Goal: Obtain resource: Download file/media

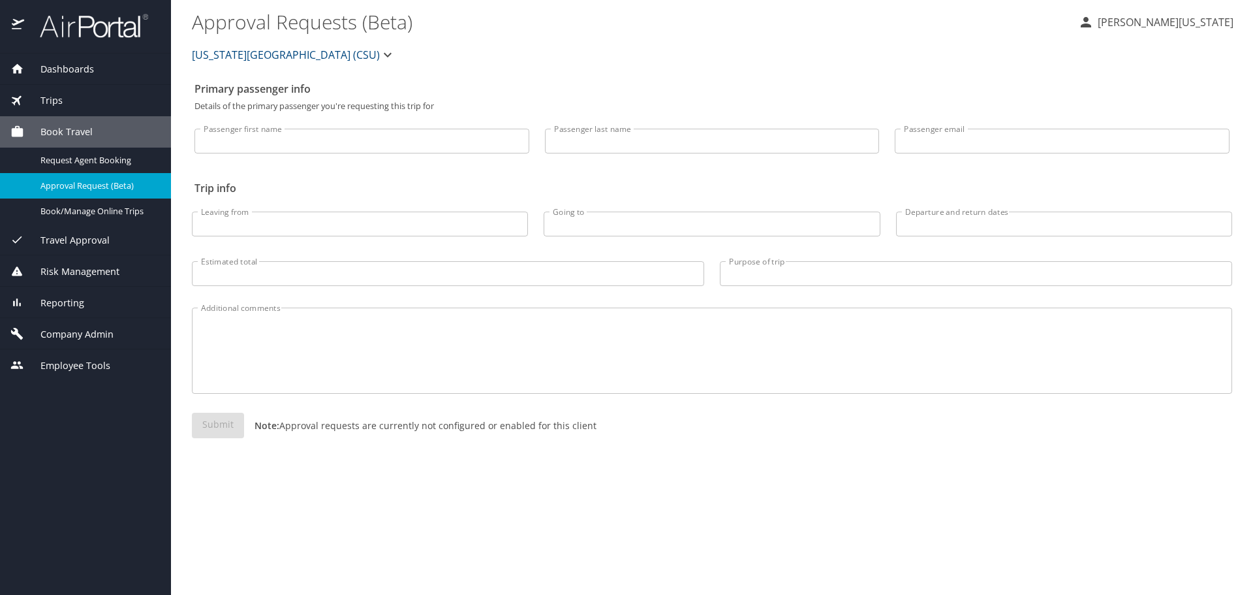
click at [86, 70] on span "Dashboards" at bounding box center [59, 69] width 70 height 14
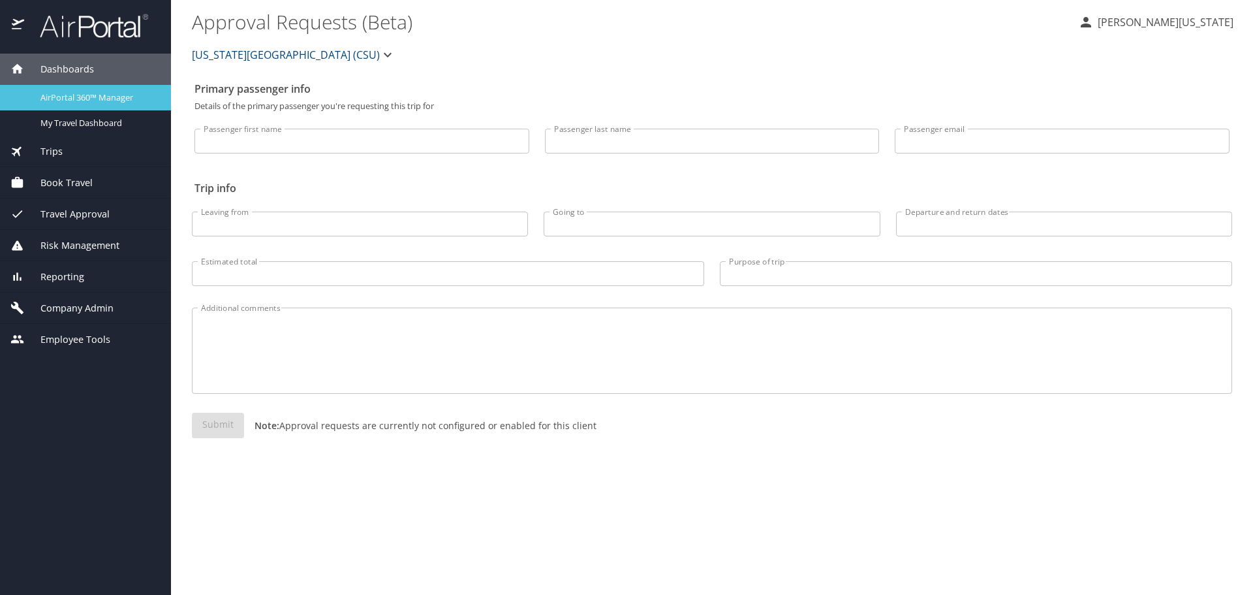
click at [89, 94] on span "AirPortal 360™ Manager" at bounding box center [97, 97] width 115 height 12
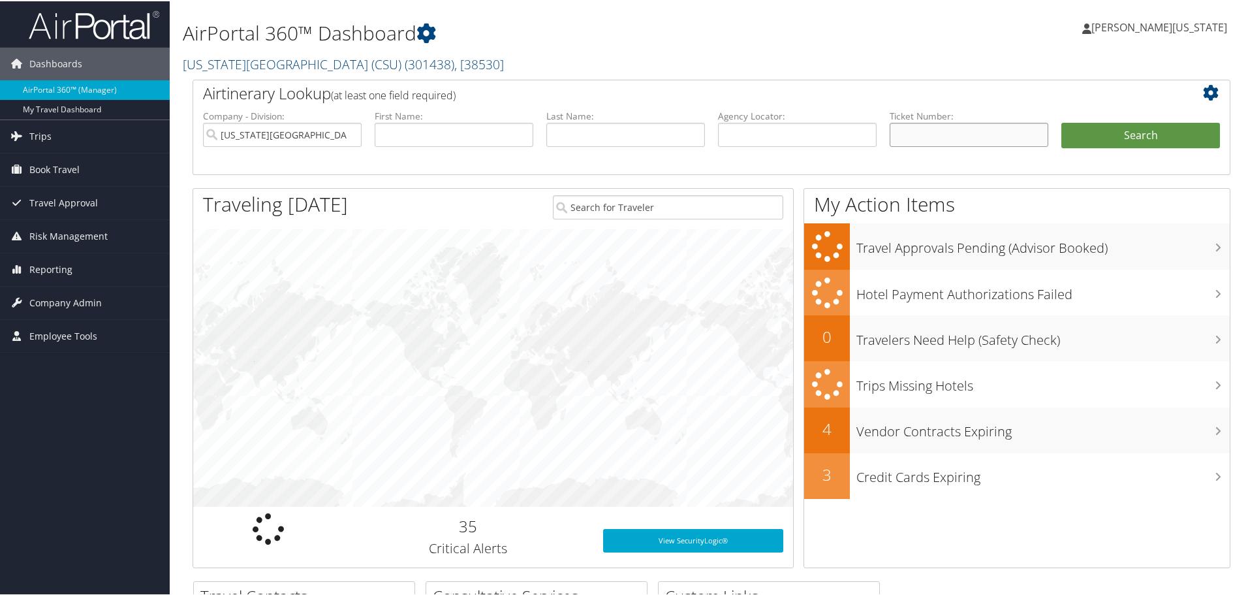
click at [929, 124] on input "text" at bounding box center [969, 133] width 159 height 24
paste input "0017307656800"
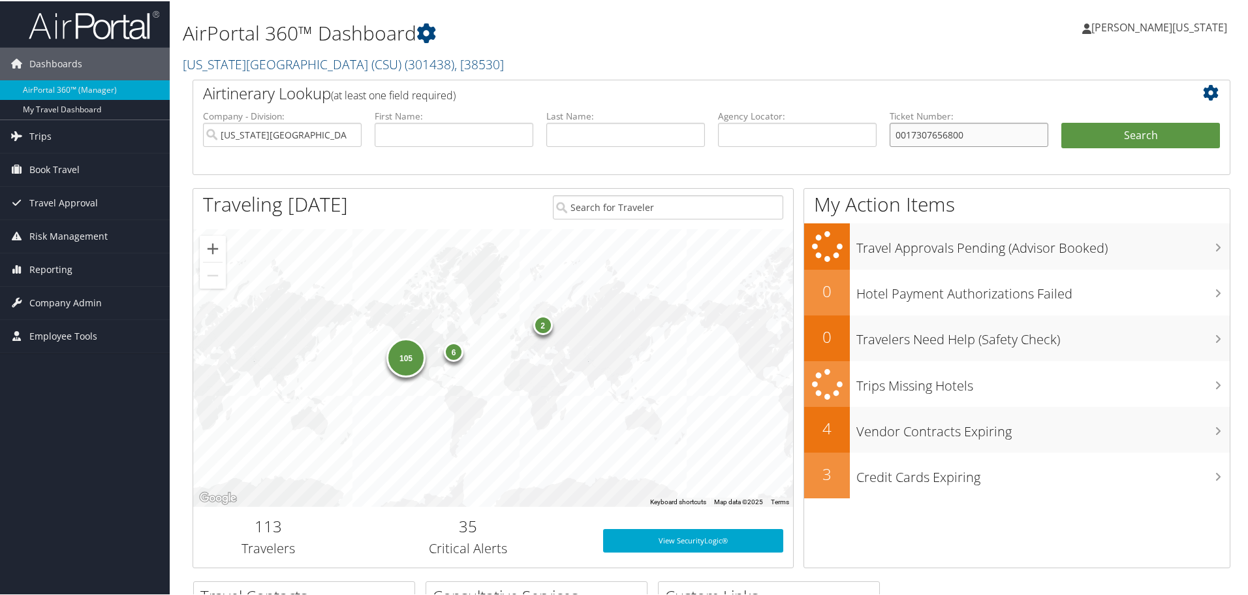
type input "0017307656800"
click at [1061, 121] on button "Search" at bounding box center [1140, 134] width 159 height 26
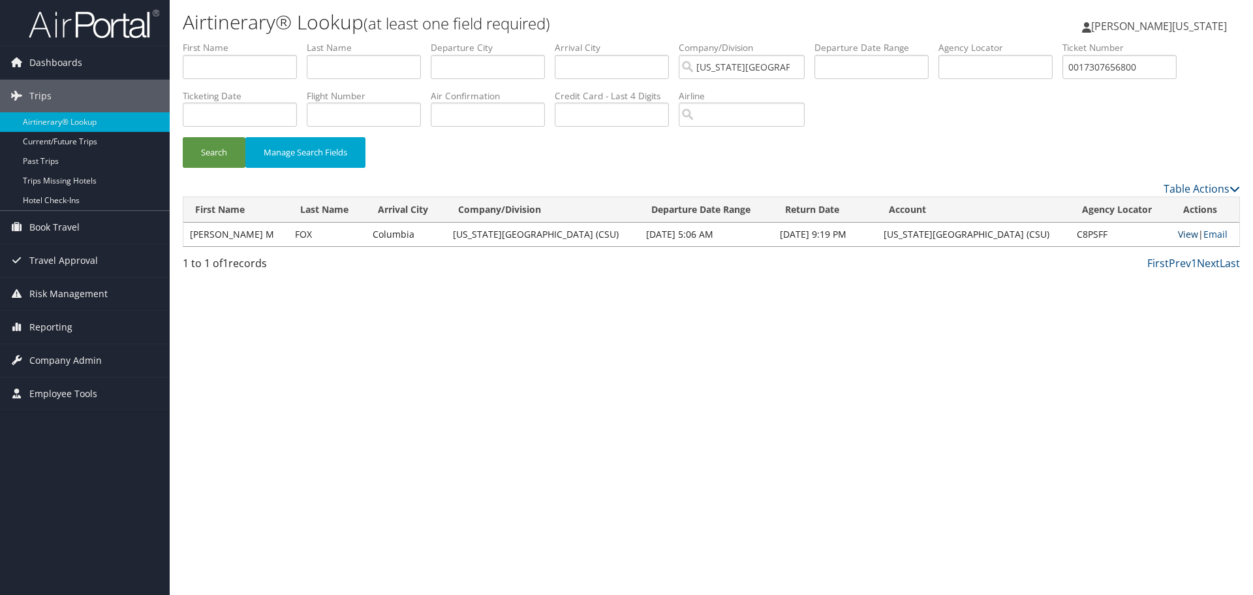
click at [1185, 238] on link "View" at bounding box center [1188, 234] width 20 height 12
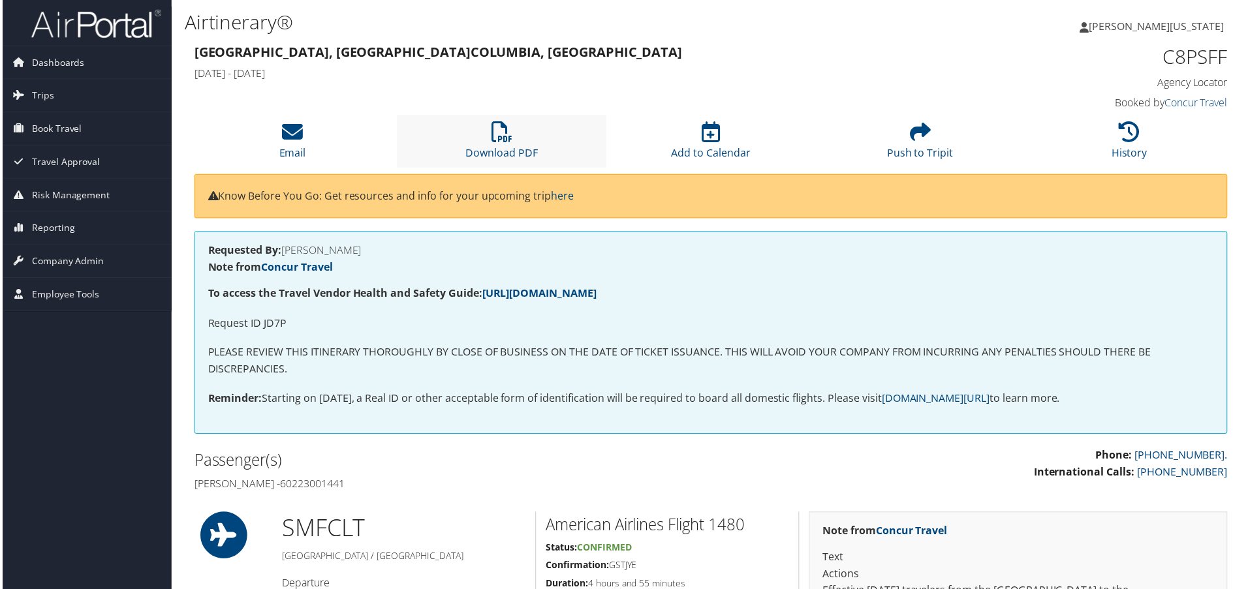
click at [477, 138] on li "Download PDF" at bounding box center [501, 142] width 210 height 53
click at [485, 134] on li "Download PDF" at bounding box center [501, 142] width 210 height 53
